Goal: Book appointment/travel/reservation

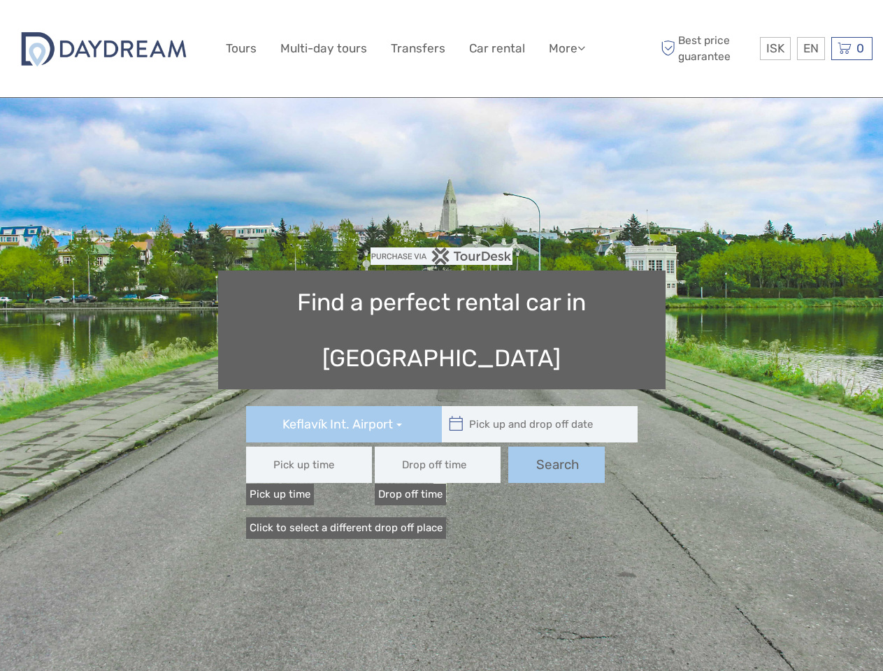
type input "08:00"
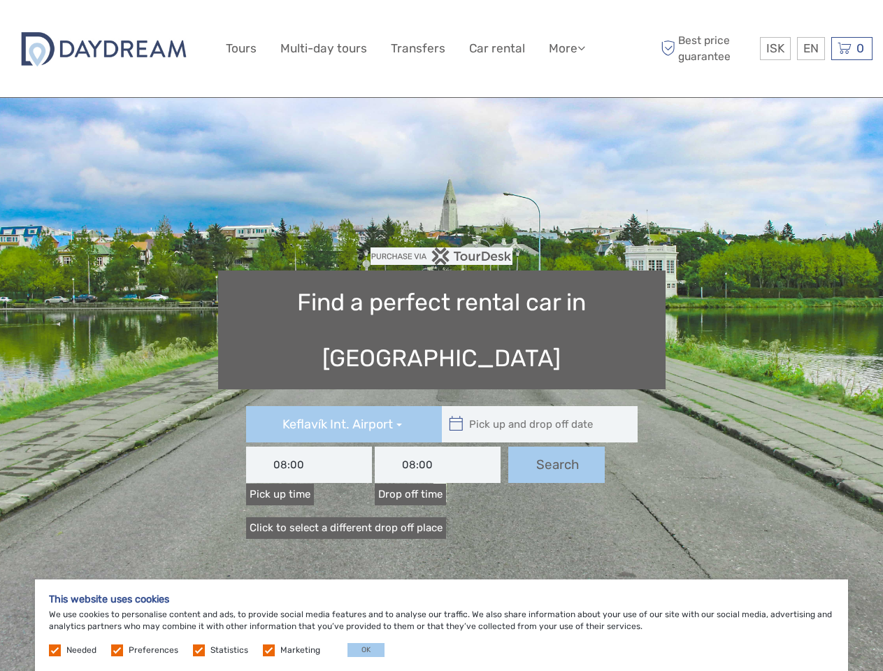
click at [566, 48] on link "More" at bounding box center [567, 48] width 36 height 20
click at [582, 48] on icon at bounding box center [582, 48] width 8 height 12
click at [775, 48] on span "ISK" at bounding box center [775, 48] width 18 height 14
click at [810, 48] on div "EN English Español Deutsch" at bounding box center [811, 48] width 28 height 23
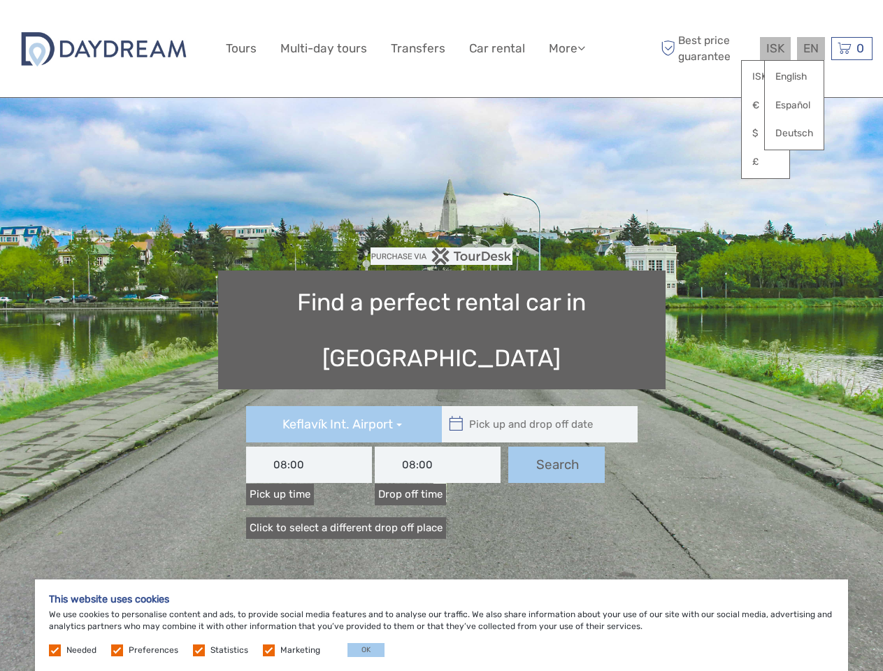
click at [852, 48] on div "0 Items Total 0 ISK Checkout The shopping cart is empty." at bounding box center [851, 48] width 41 height 23
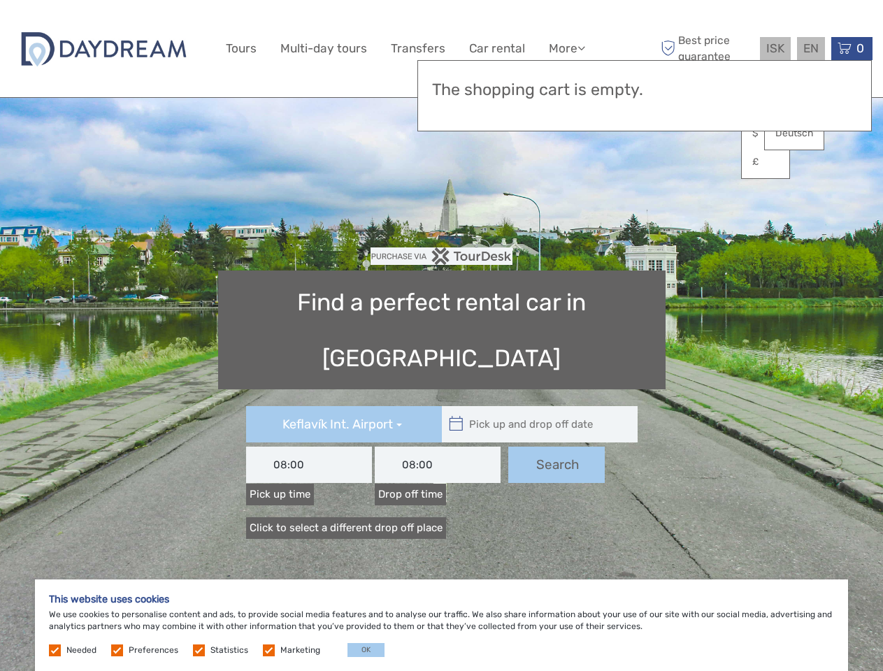
click at [456, 413] on icon at bounding box center [456, 424] width 15 height 22
click at [536, 406] on input "text" at bounding box center [536, 424] width 189 height 36
click at [0, 0] on input "text" at bounding box center [0, 0] width 0 height 0
click at [360, 650] on button "OK" at bounding box center [366, 650] width 37 height 14
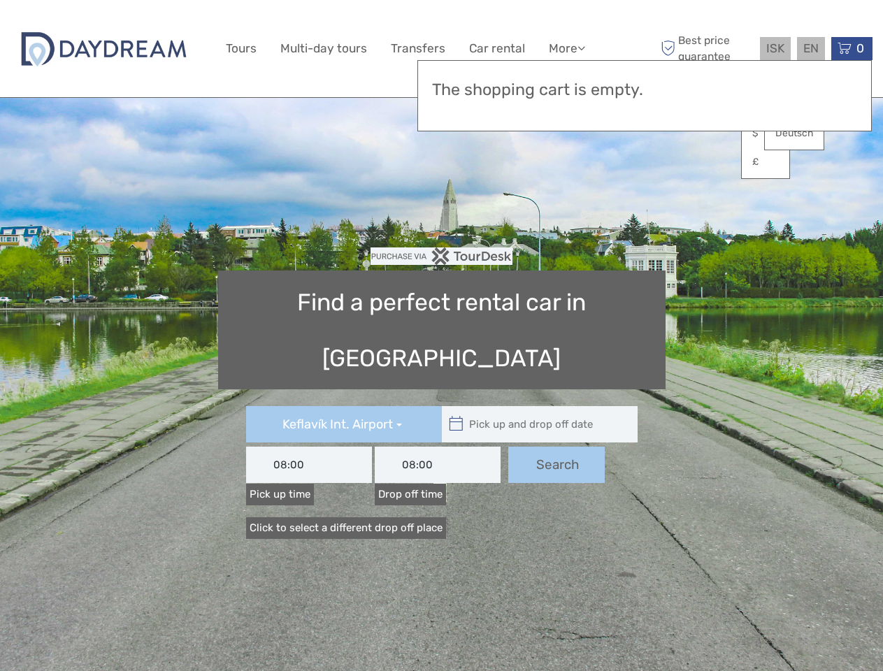
type input "[DATE] - [DATE]"
